Goal: Task Accomplishment & Management: Use online tool/utility

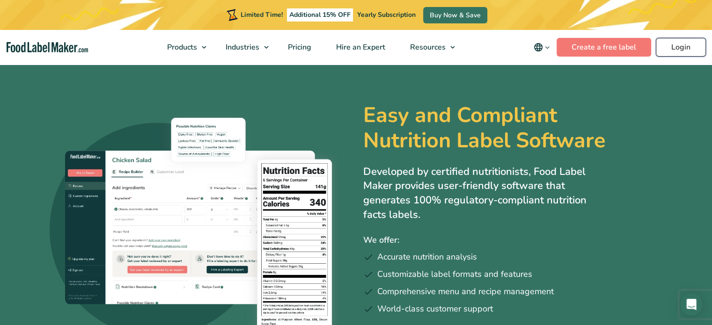
click at [663, 54] on link "Login" at bounding box center [681, 47] width 50 height 19
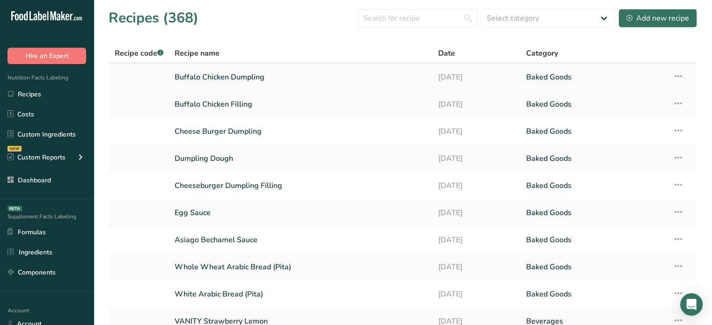
click at [230, 74] on link "Buffalo Chicken Dumpling" at bounding box center [301, 77] width 252 height 20
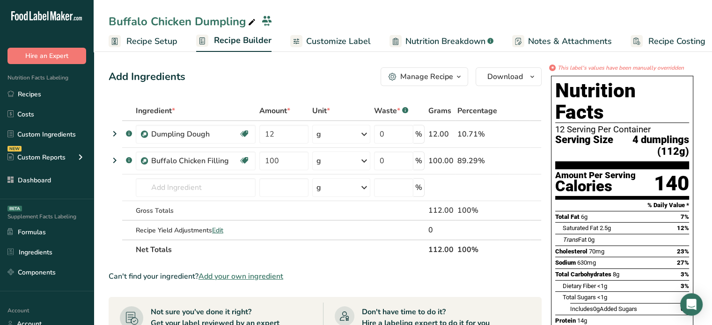
click at [321, 39] on span "Customize Label" at bounding box center [338, 41] width 65 height 13
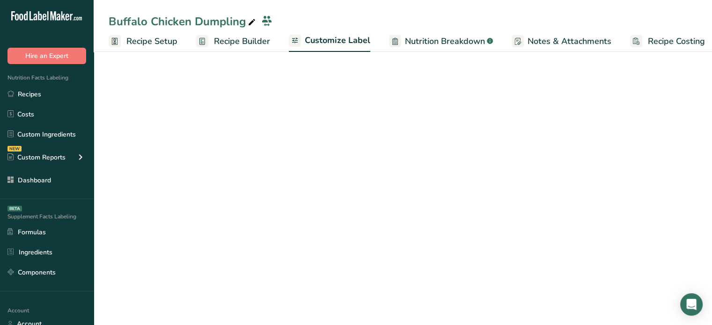
scroll to position [0, 8]
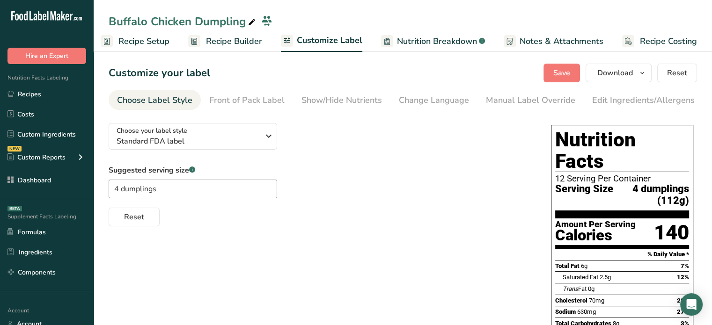
click at [181, 170] on label "Suggested serving size .a-a{fill:#347362;}.b-a{fill:#fff;}" at bounding box center [193, 170] width 169 height 11
copy div "Suggested serving size .a-a{fill:#347362;}.b-a{fill:#fff;}"
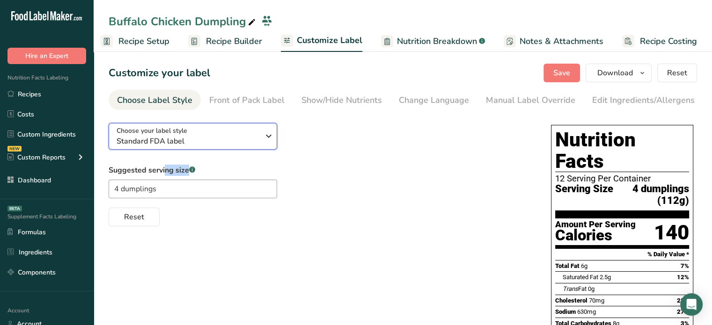
click at [249, 138] on span "Standard FDA label" at bounding box center [188, 141] width 143 height 11
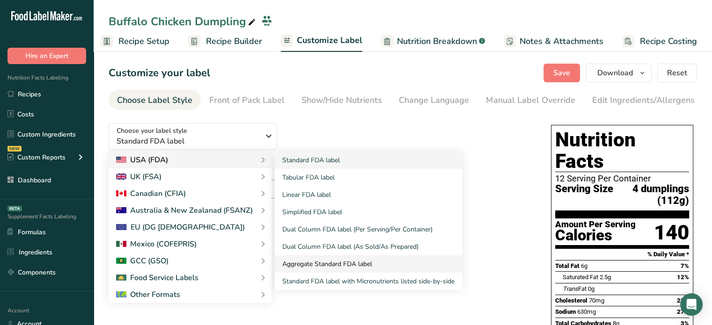
click at [360, 265] on link "Aggregate Standard FDA label" at bounding box center [368, 264] width 187 height 17
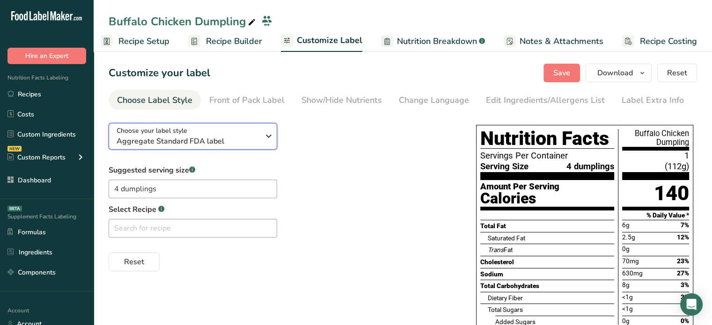
drag, startPoint x: 224, startPoint y: 138, endPoint x: 306, endPoint y: -57, distance: 210.7
click at [306, 0] on html ".a-20{fill:#fff;} Hire an Expert Nutrition Facts Labeling Recipes Costs Custom …" at bounding box center [356, 246] width 712 height 493
